Goal: Transaction & Acquisition: Obtain resource

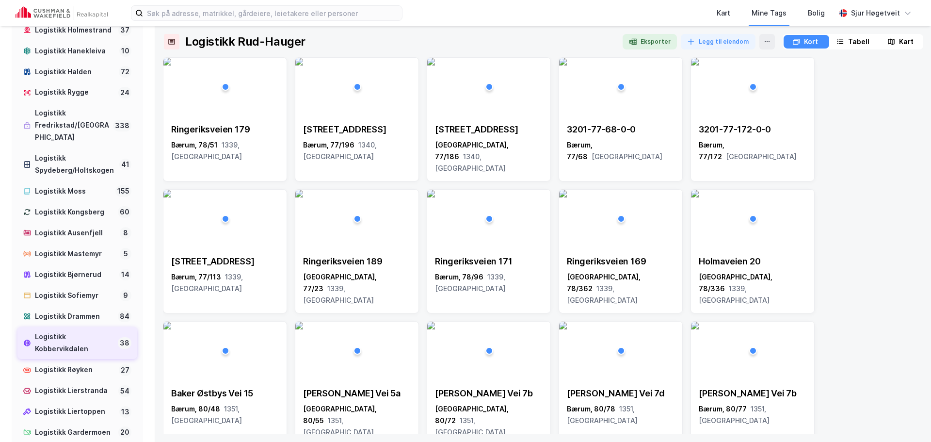
scroll to position [388, 0]
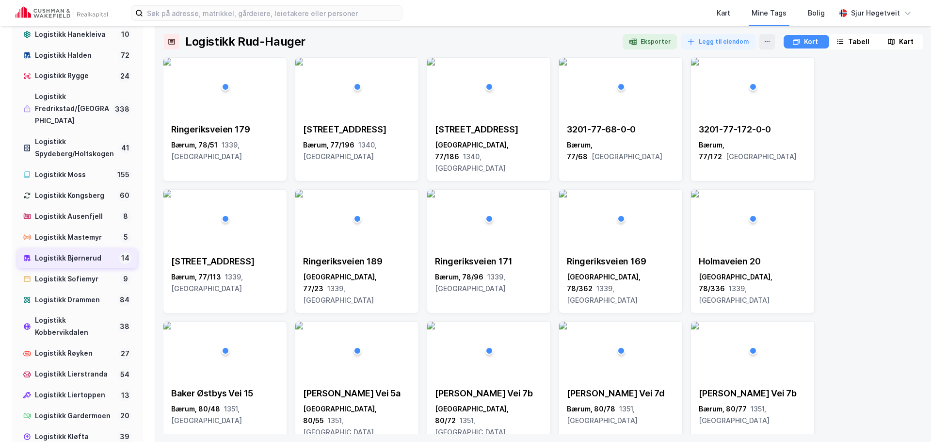
click at [102, 264] on div "Logistikk Bjørnerud" at bounding box center [75, 258] width 81 height 12
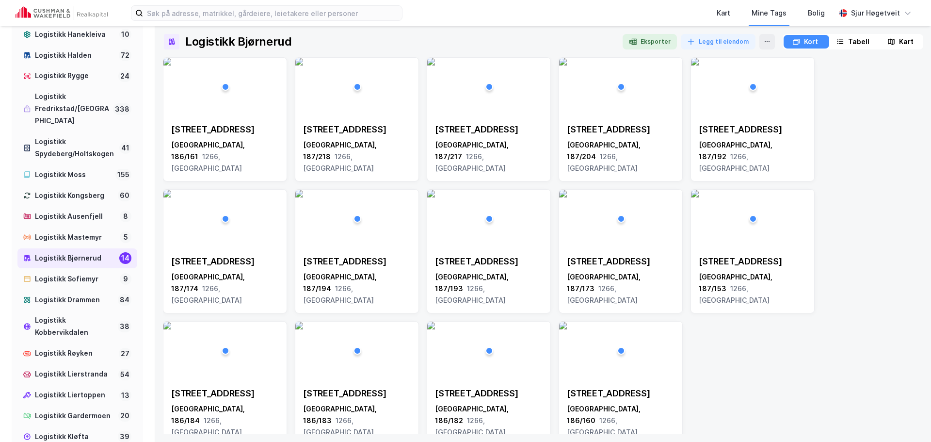
click at [886, 42] on div "Kart" at bounding box center [901, 42] width 44 height 14
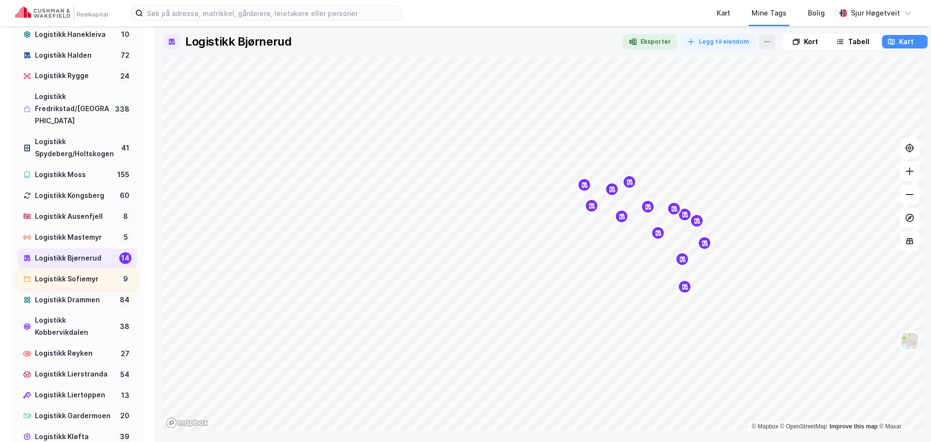
click at [72, 285] on div "Logistikk Sofiemyr" at bounding box center [75, 279] width 81 height 12
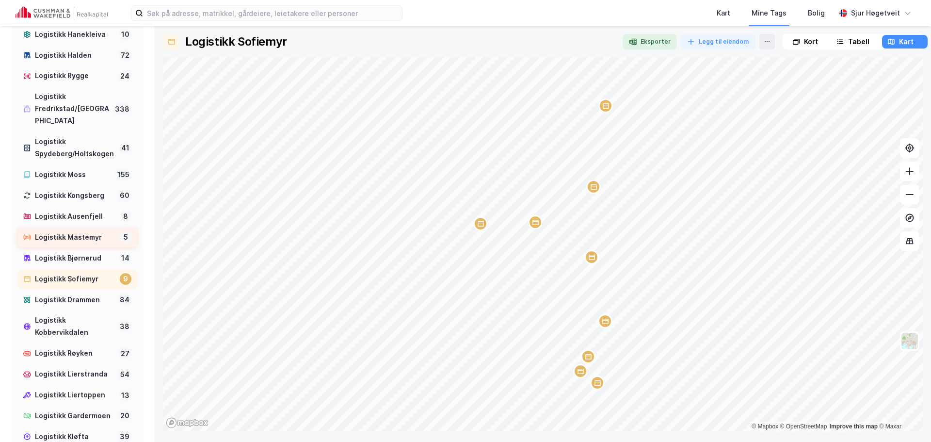
click at [81, 243] on div "Logistikk Mastemyr" at bounding box center [75, 237] width 81 height 12
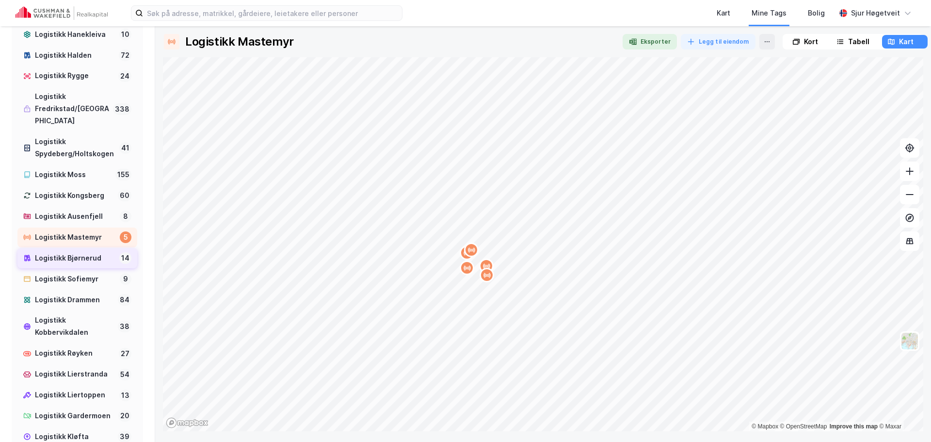
click at [87, 264] on div "Logistikk Bjørnerud" at bounding box center [75, 258] width 81 height 12
click at [86, 243] on div "Logistikk Mastemyr" at bounding box center [75, 237] width 81 height 12
click at [90, 264] on div "Logistikk Bjørnerud" at bounding box center [75, 258] width 81 height 12
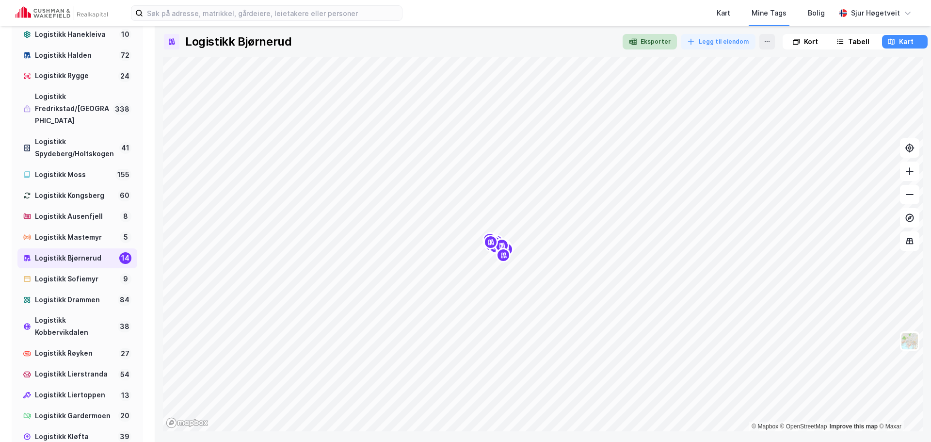
click at [667, 41] on button "Eksporter" at bounding box center [650, 42] width 54 height 16
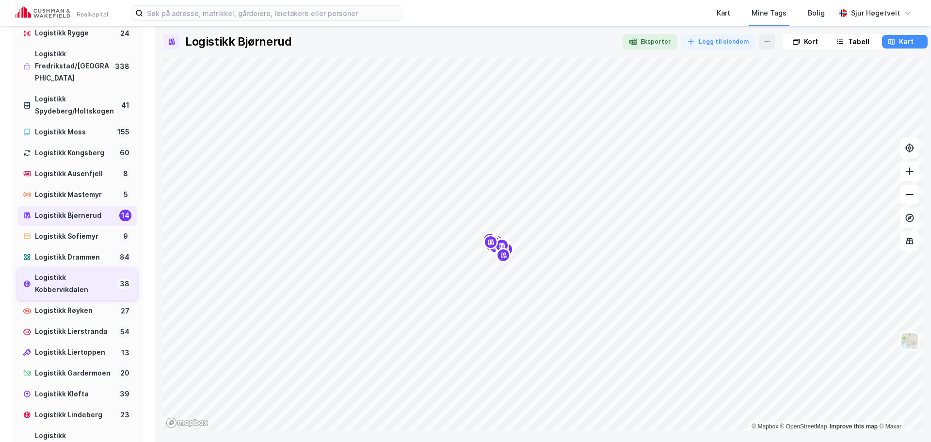
scroll to position [436, 0]
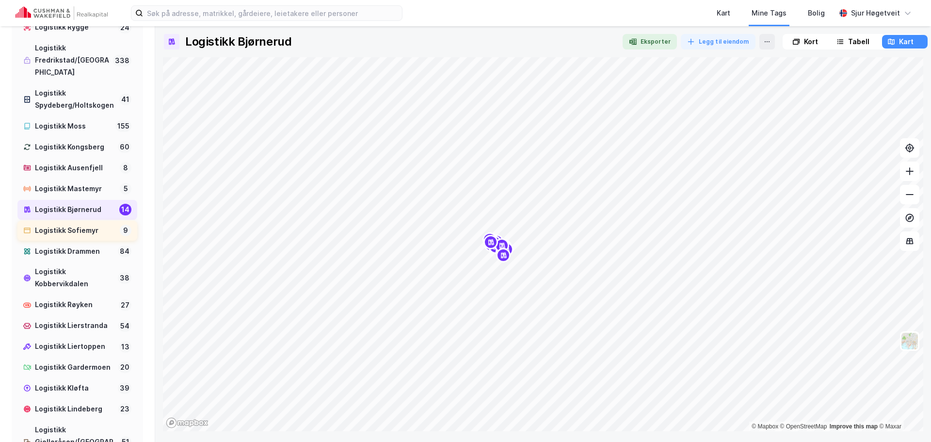
click at [83, 237] on div "Logistikk Sofiemyr" at bounding box center [75, 231] width 81 height 12
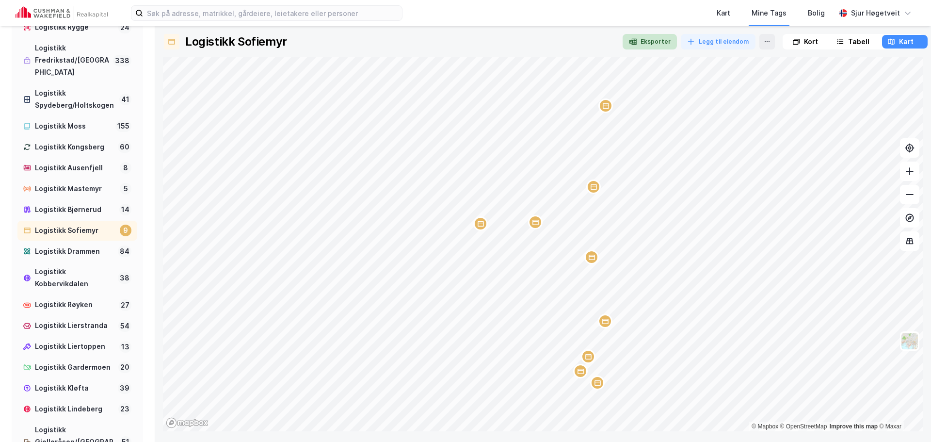
click at [660, 43] on button "Eksporter" at bounding box center [650, 42] width 54 height 16
click at [90, 195] on div "Logistikk Mastemyr" at bounding box center [75, 189] width 81 height 12
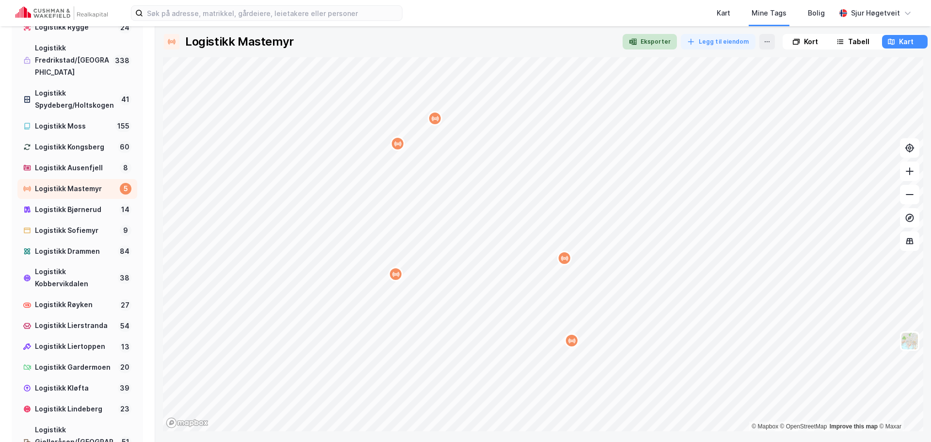
click at [658, 45] on button "Eksporter" at bounding box center [650, 42] width 54 height 16
